Goal: Task Accomplishment & Management: Complete application form

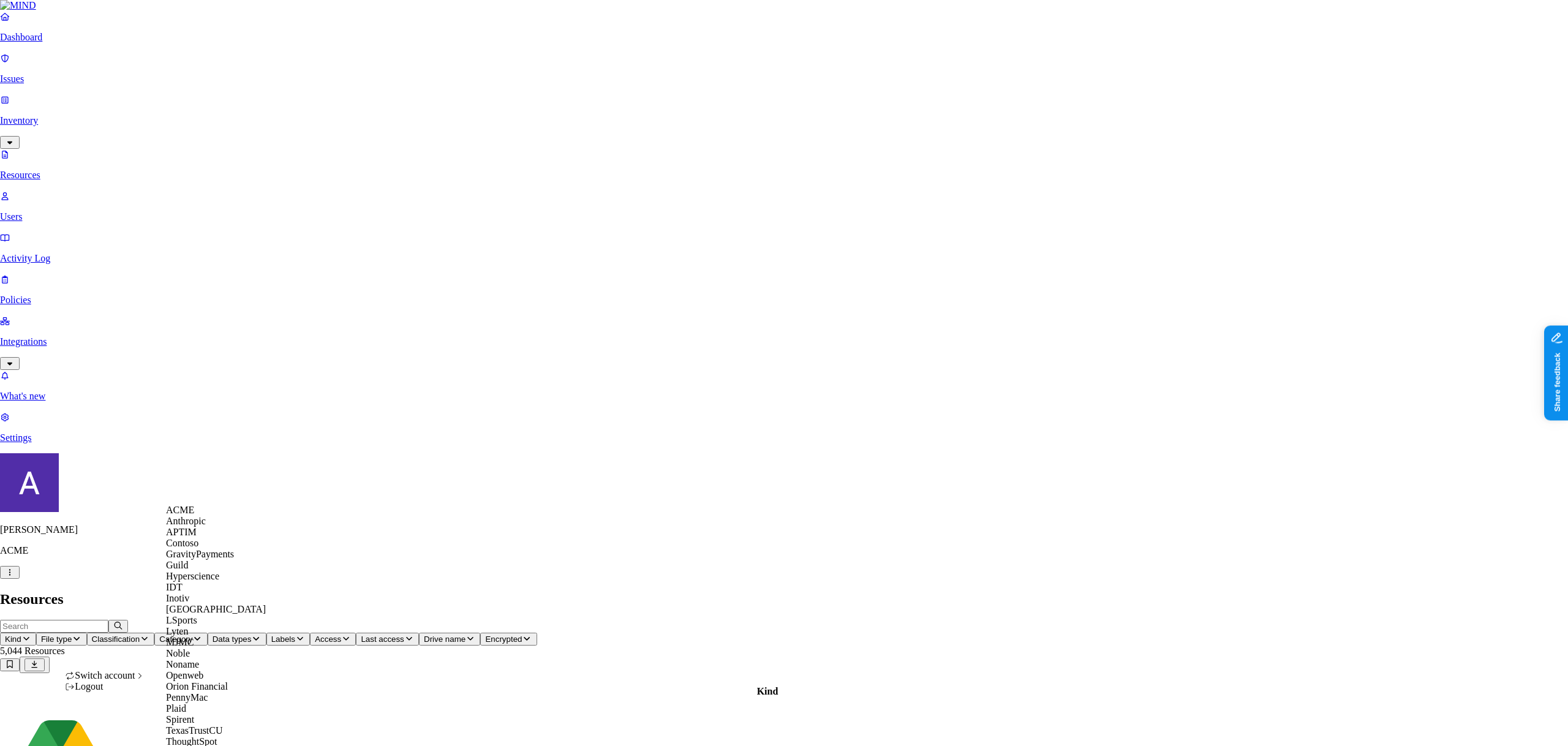
scroll to position [343, 0]
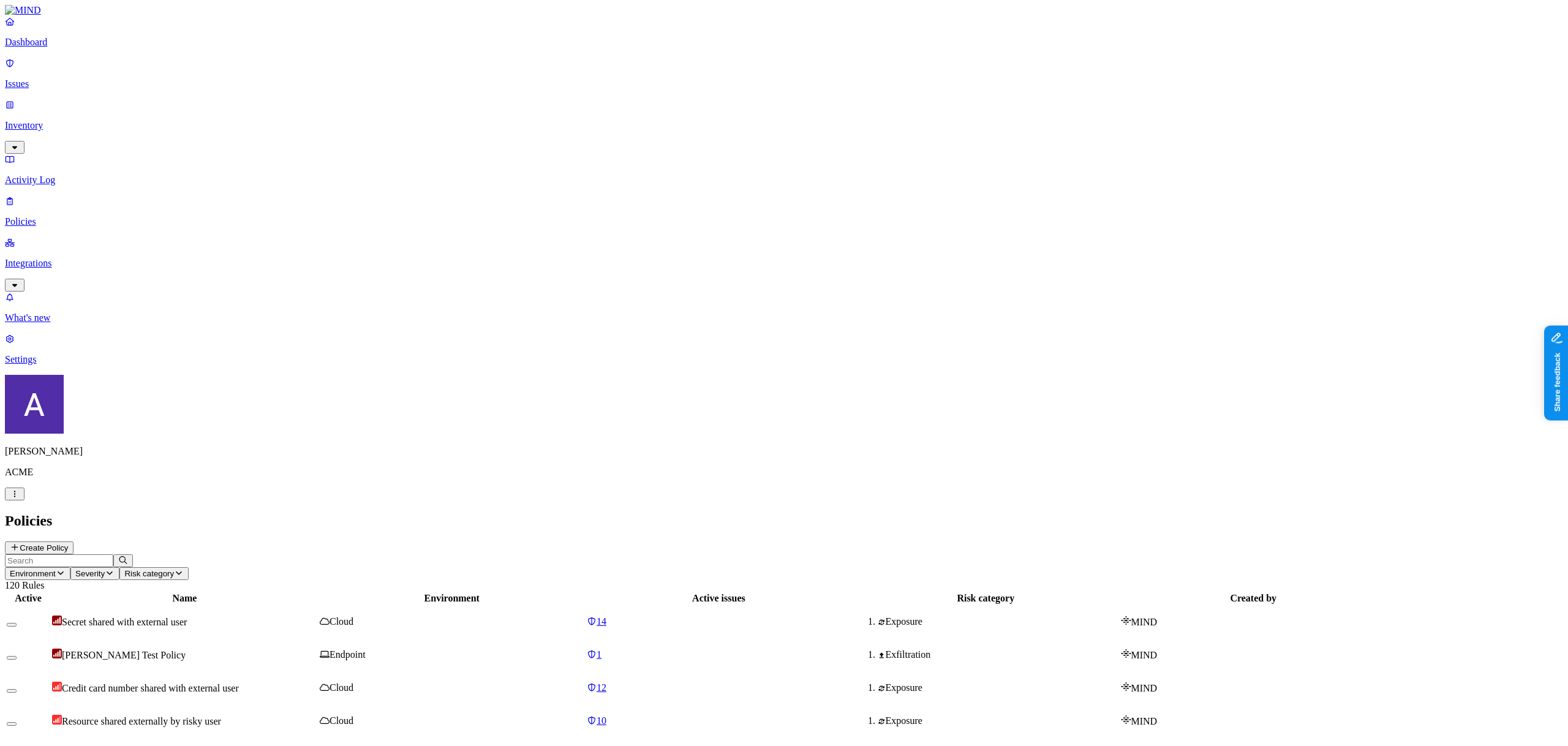
click at [73, 541] on button "Create Policy" at bounding box center [40, 548] width 69 height 13
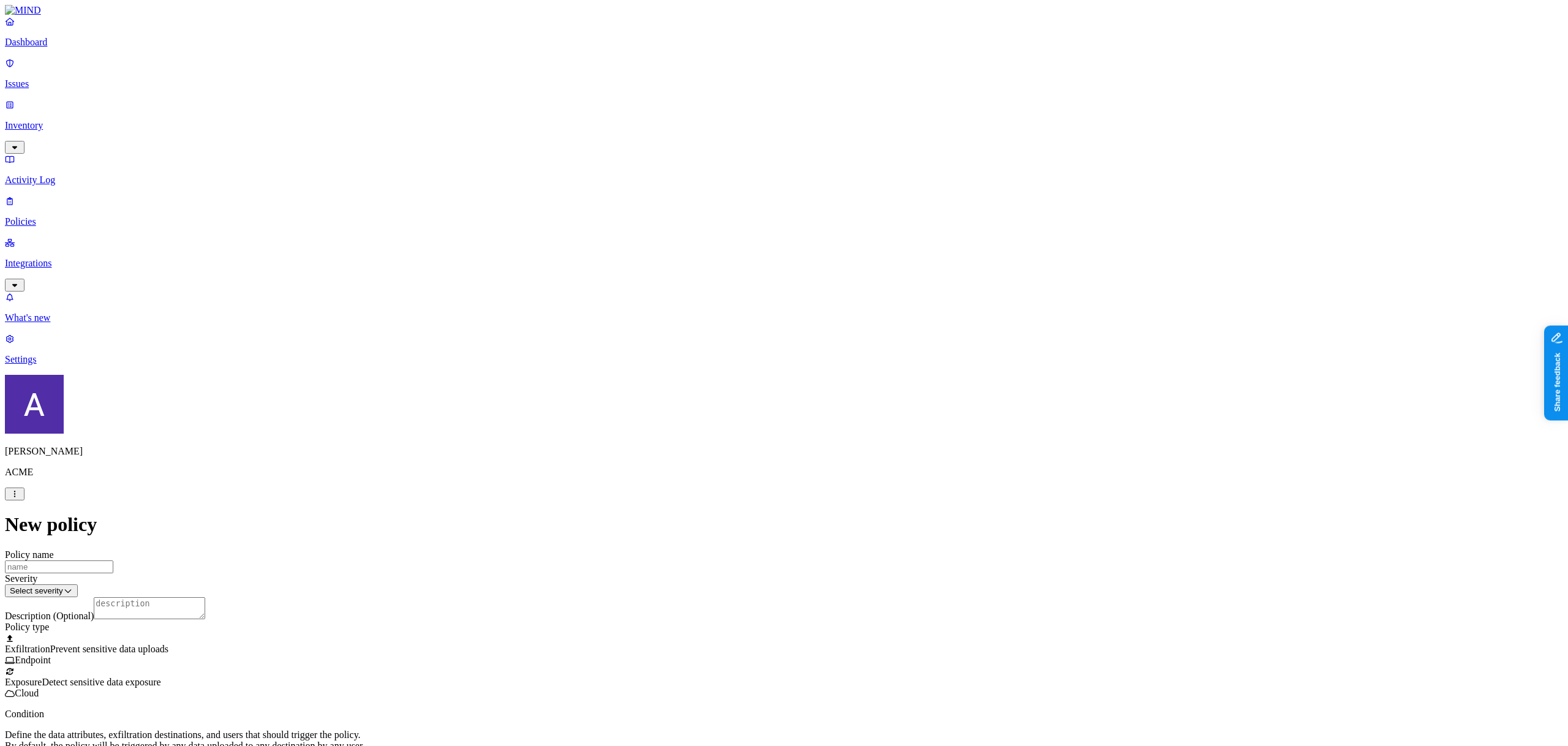
scroll to position [252, 0]
click at [734, 496] on label "Groups" at bounding box center [720, 491] width 29 height 10
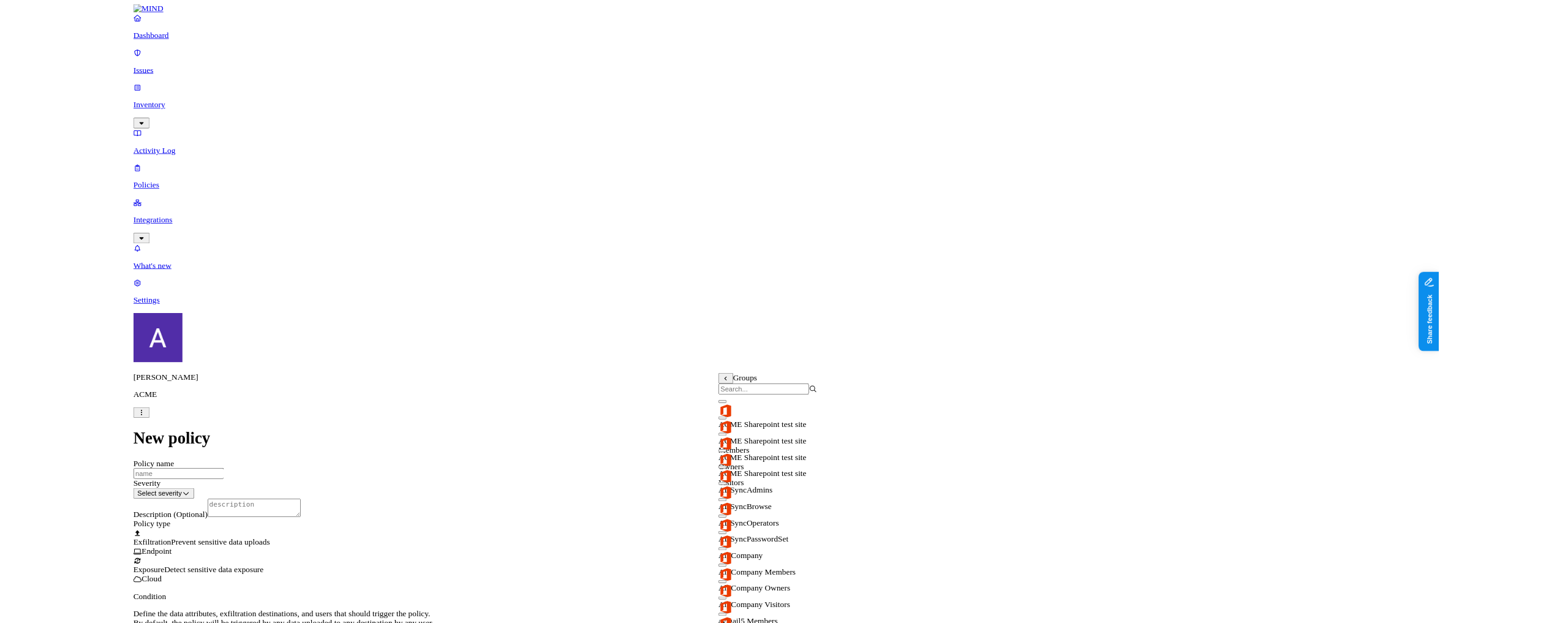
scroll to position [0, 0]
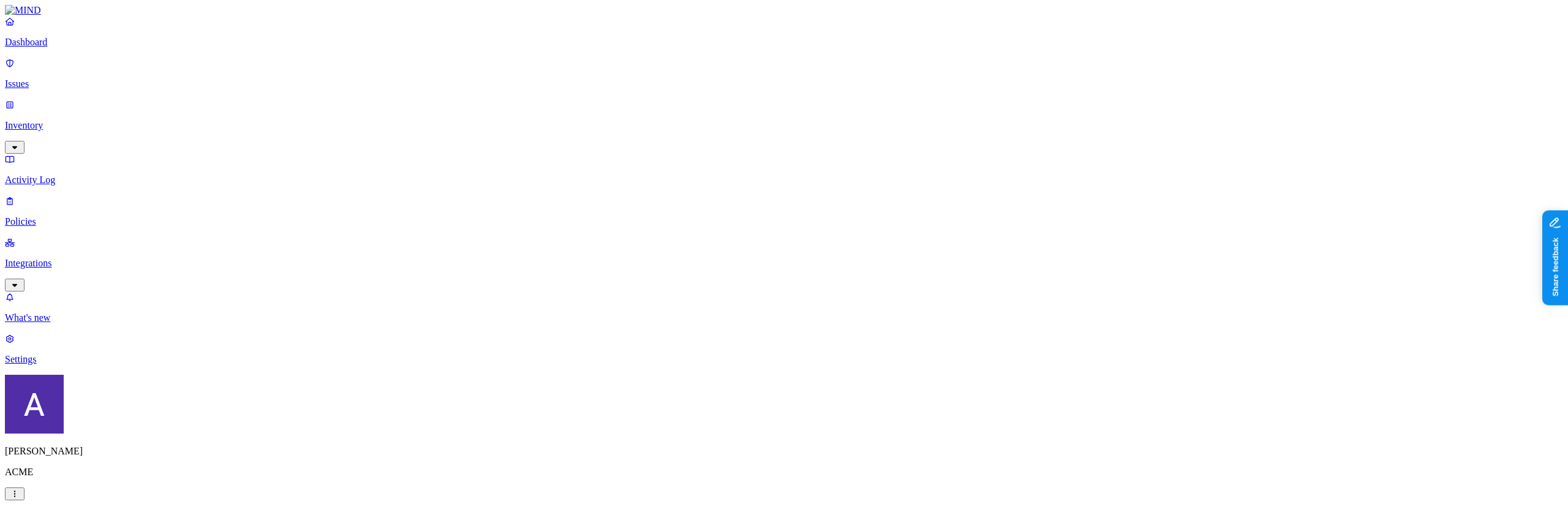
scroll to position [573, 0]
click at [726, 175] on label "Groups" at bounding box center [720, 170] width 29 height 10
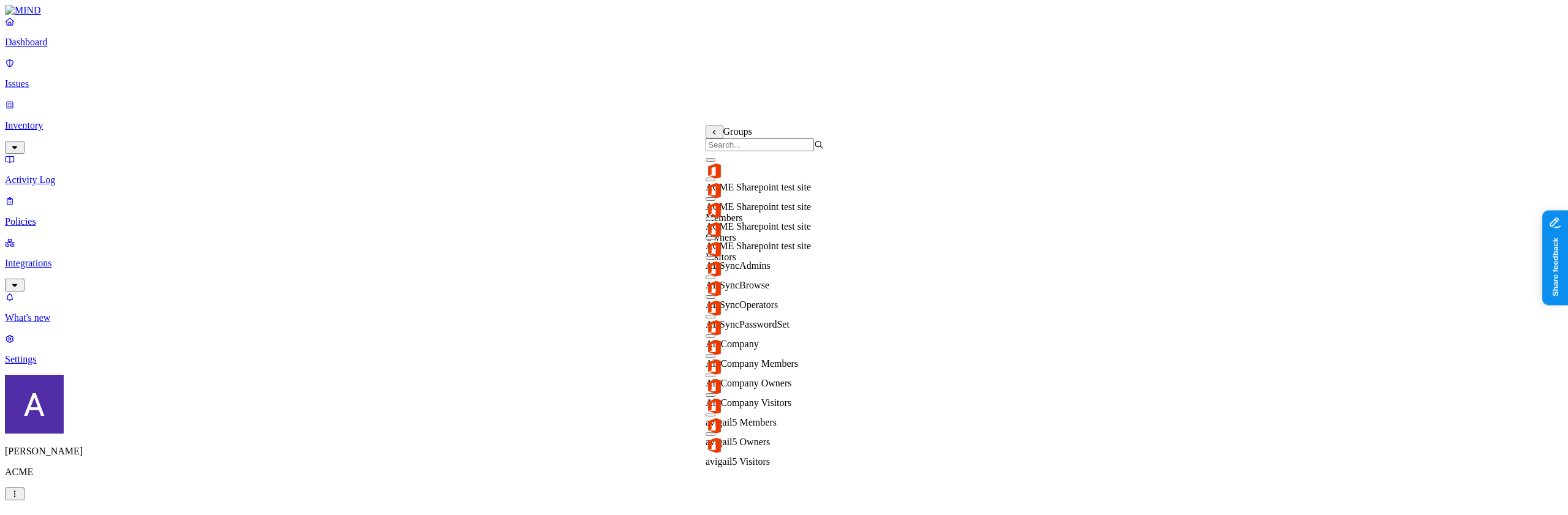
click at [739, 151] on input "search" at bounding box center [760, 145] width 109 height 13
type input "ok"
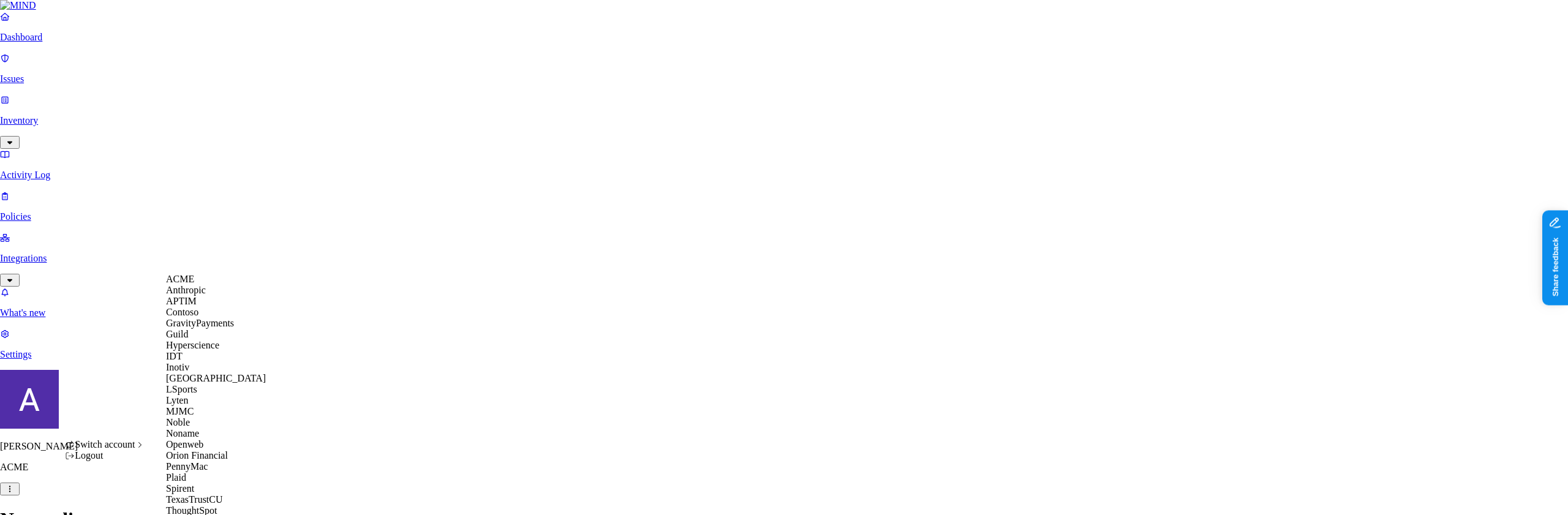
click at [132, 449] on span "Switch account" at bounding box center [105, 444] width 60 height 10
click at [117, 461] on div "Logout" at bounding box center [105, 455] width 80 height 11
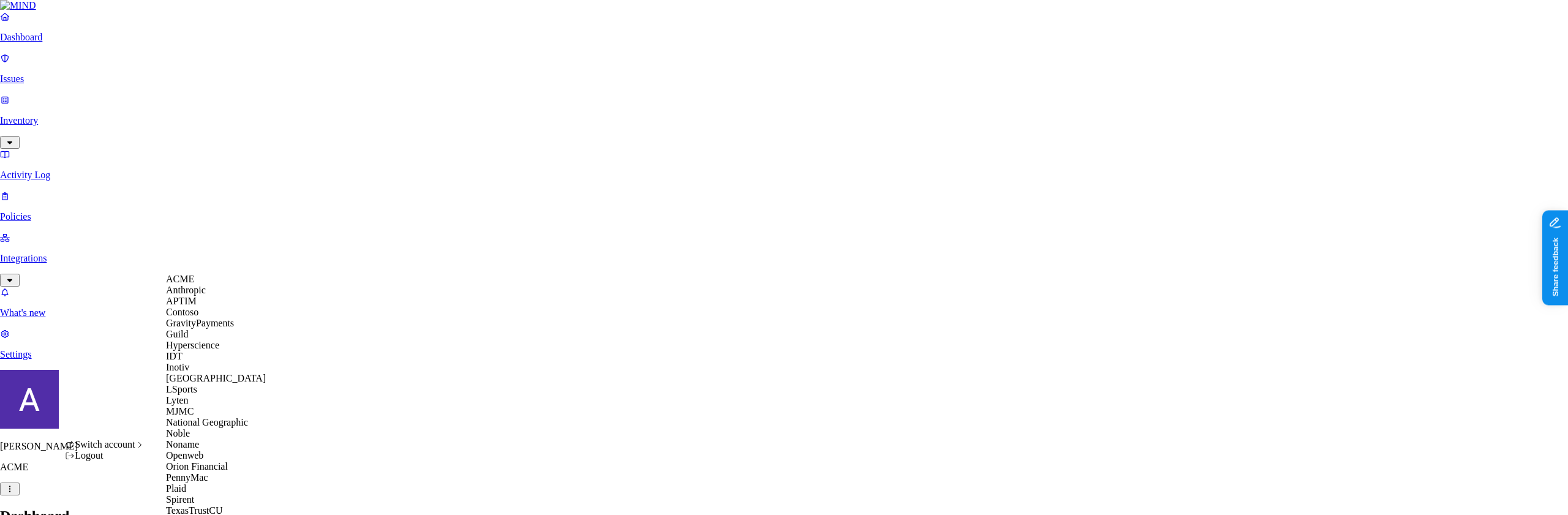
click at [135, 449] on span "Switch account" at bounding box center [105, 444] width 60 height 10
click at [222, 417] on span "National Geographic" at bounding box center [207, 422] width 82 height 10
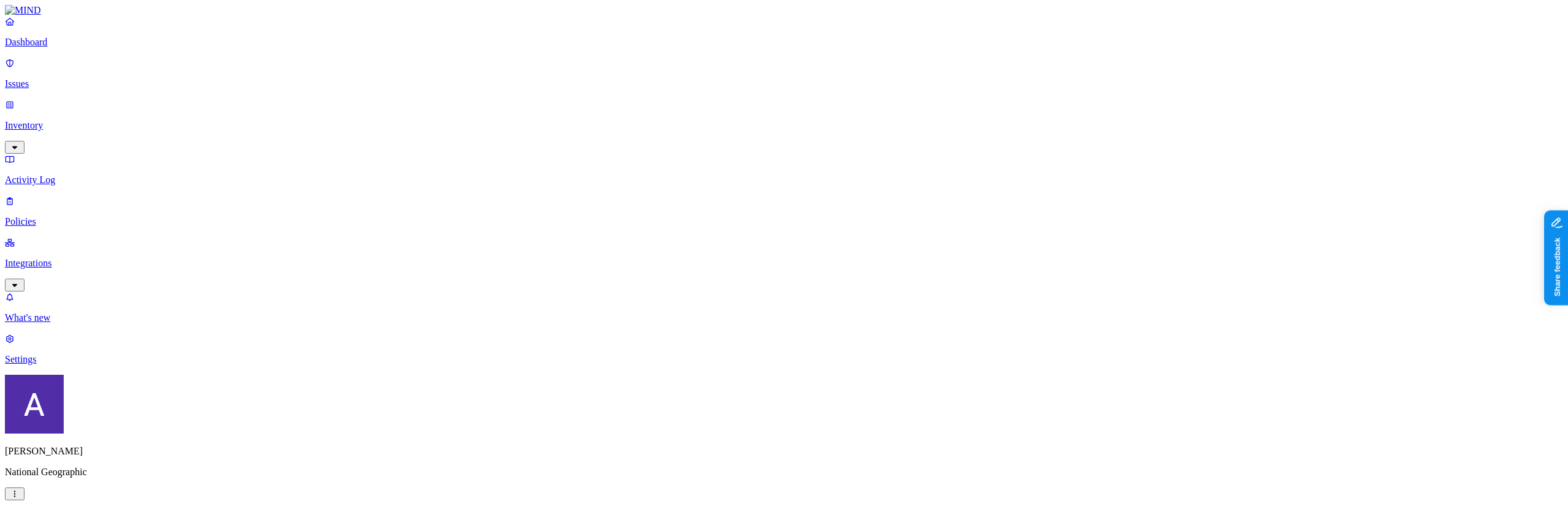
click at [64, 216] on p "Policies" at bounding box center [784, 221] width 1558 height 11
click at [734, 360] on label "Groups" at bounding box center [720, 355] width 29 height 10
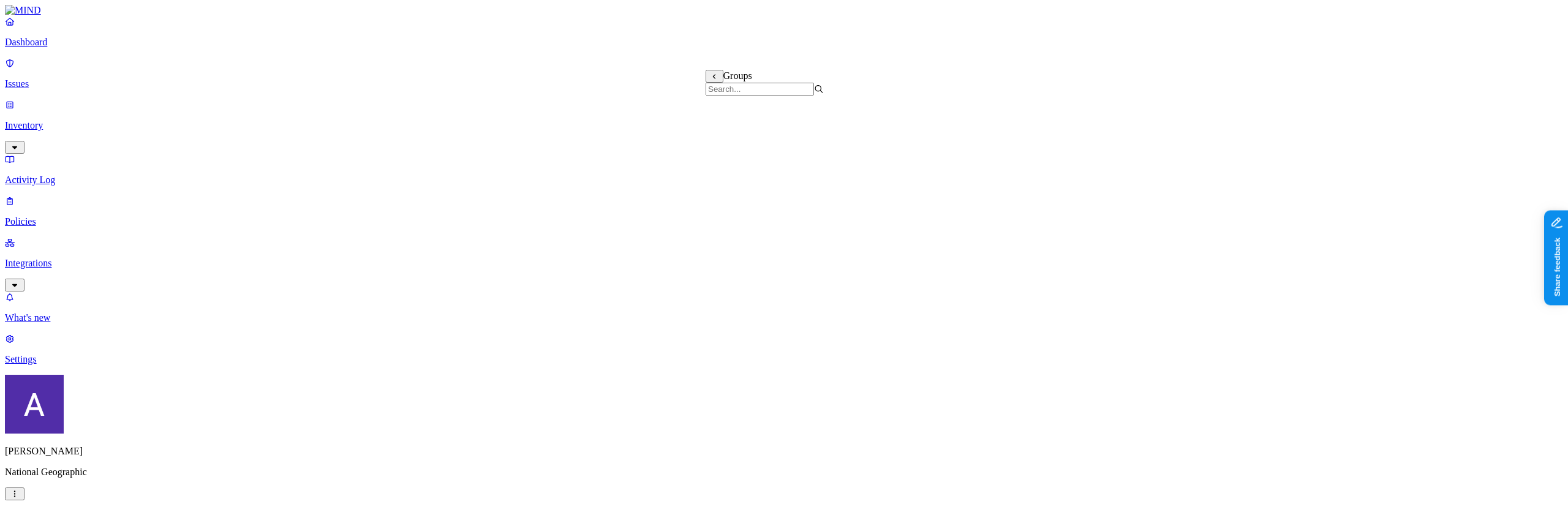
scroll to position [0, 0]
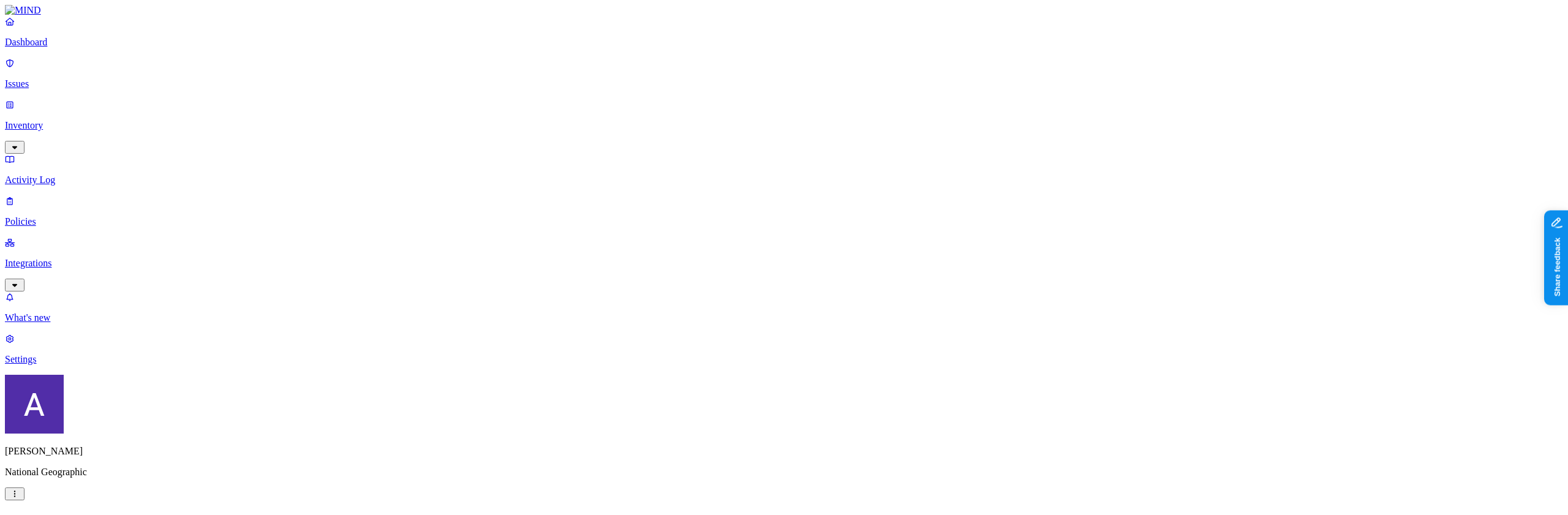
click at [734, 359] on label "Groups" at bounding box center [720, 355] width 29 height 10
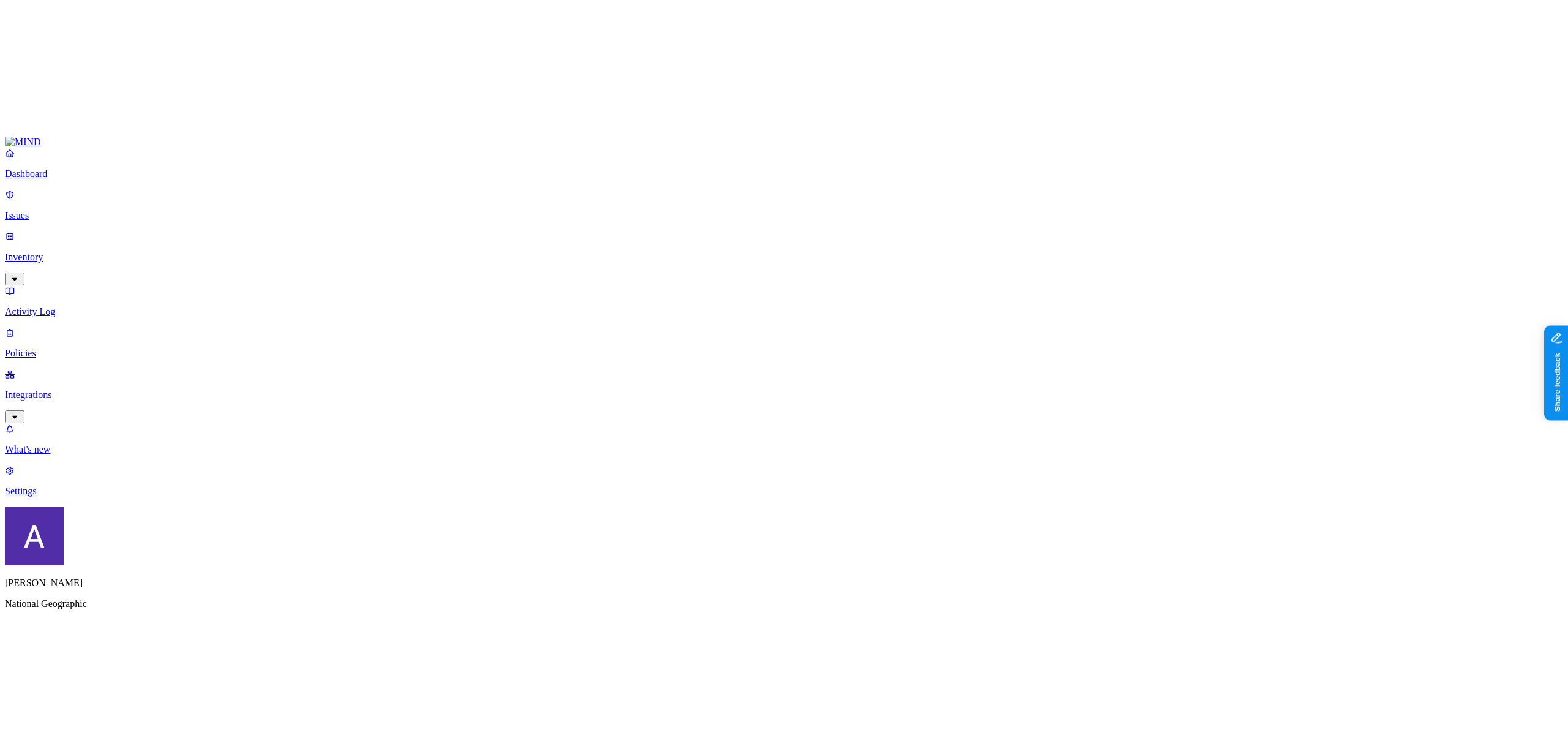
scroll to position [583, 0]
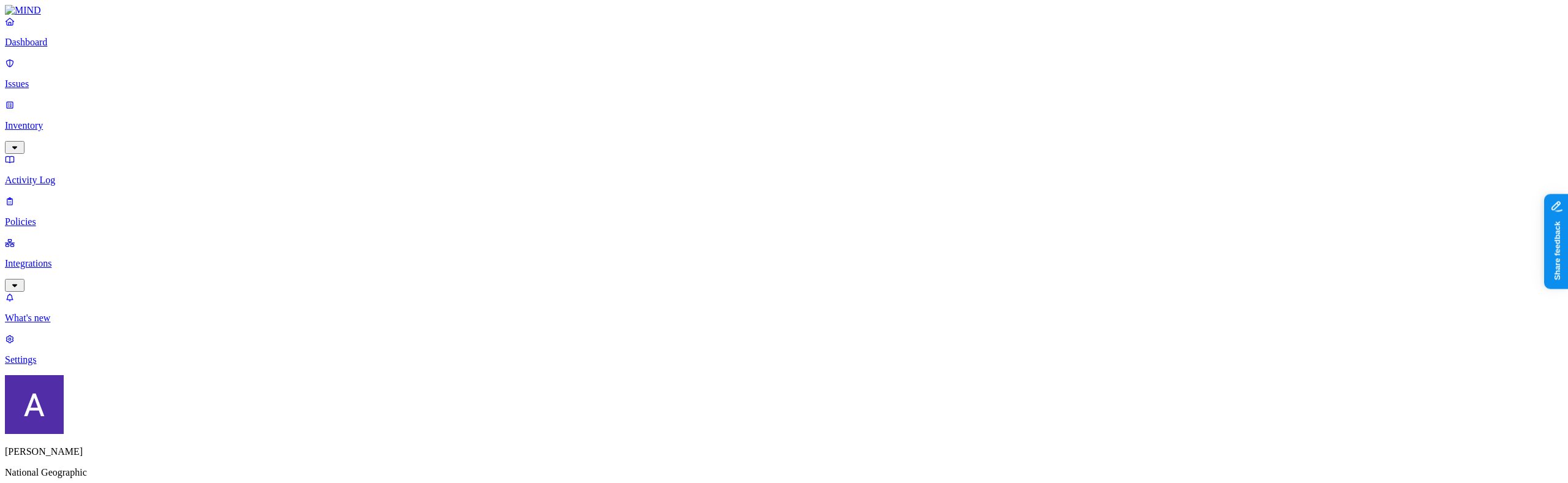
click at [734, 114] on label "Groups" at bounding box center [720, 109] width 29 height 10
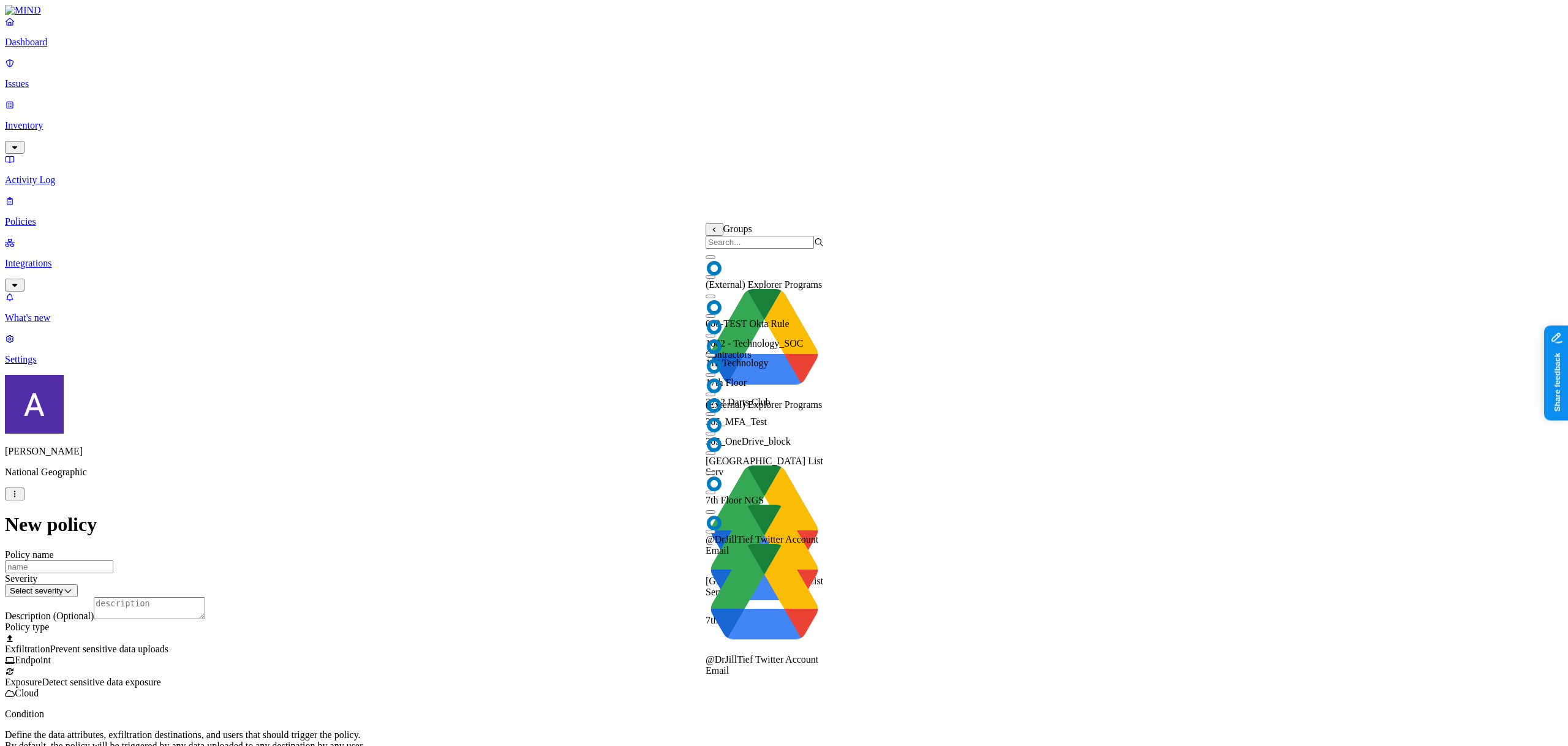
scroll to position [422, 0]
